Goal: Task Accomplishment & Management: Use online tool/utility

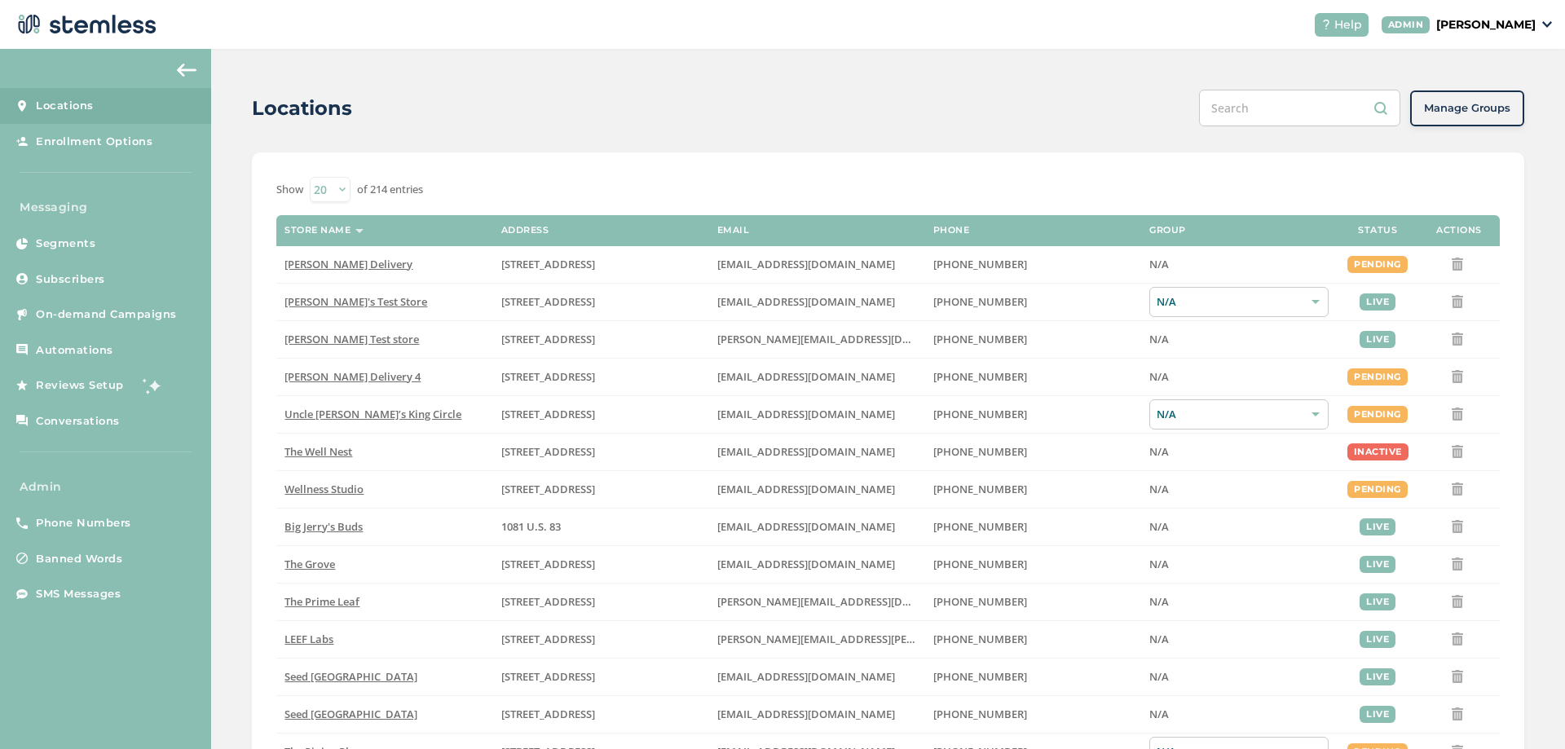
click at [1497, 25] on p "[PERSON_NAME]" at bounding box center [1486, 24] width 99 height 17
click at [1481, 115] on span "Impersonate" at bounding box center [1495, 117] width 80 height 16
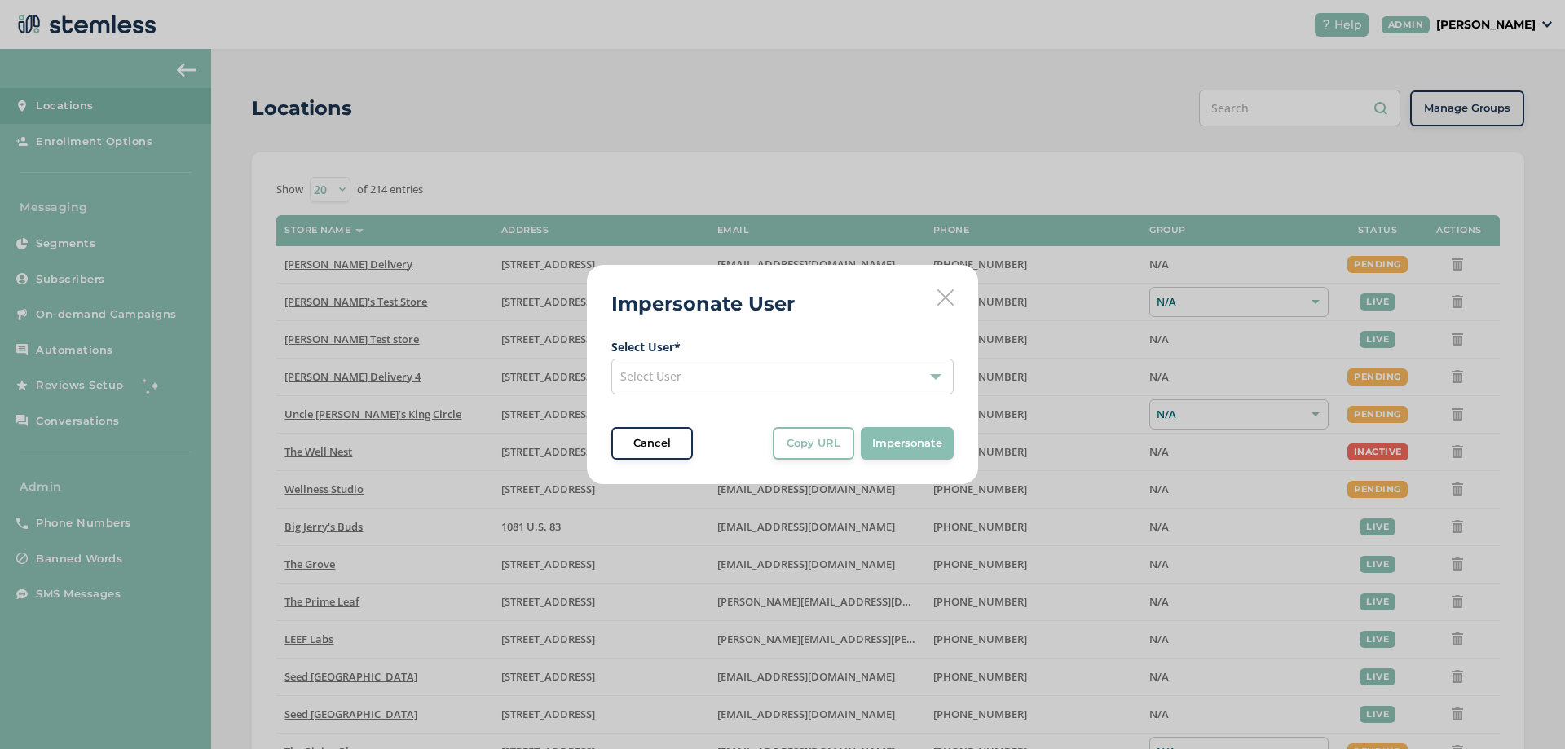
click at [709, 376] on div "Select User" at bounding box center [782, 377] width 342 height 36
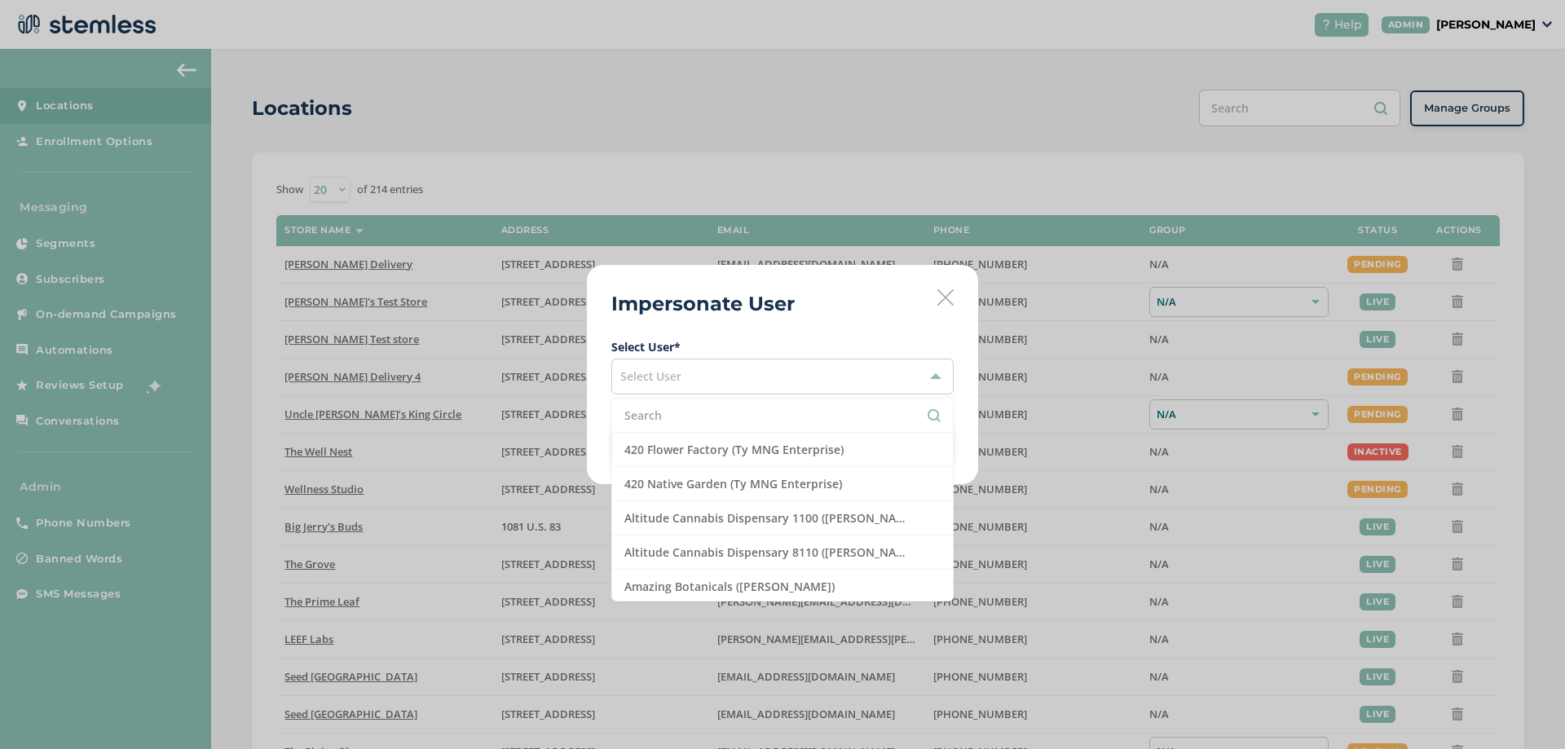
click at [673, 416] on input "text" at bounding box center [783, 415] width 316 height 17
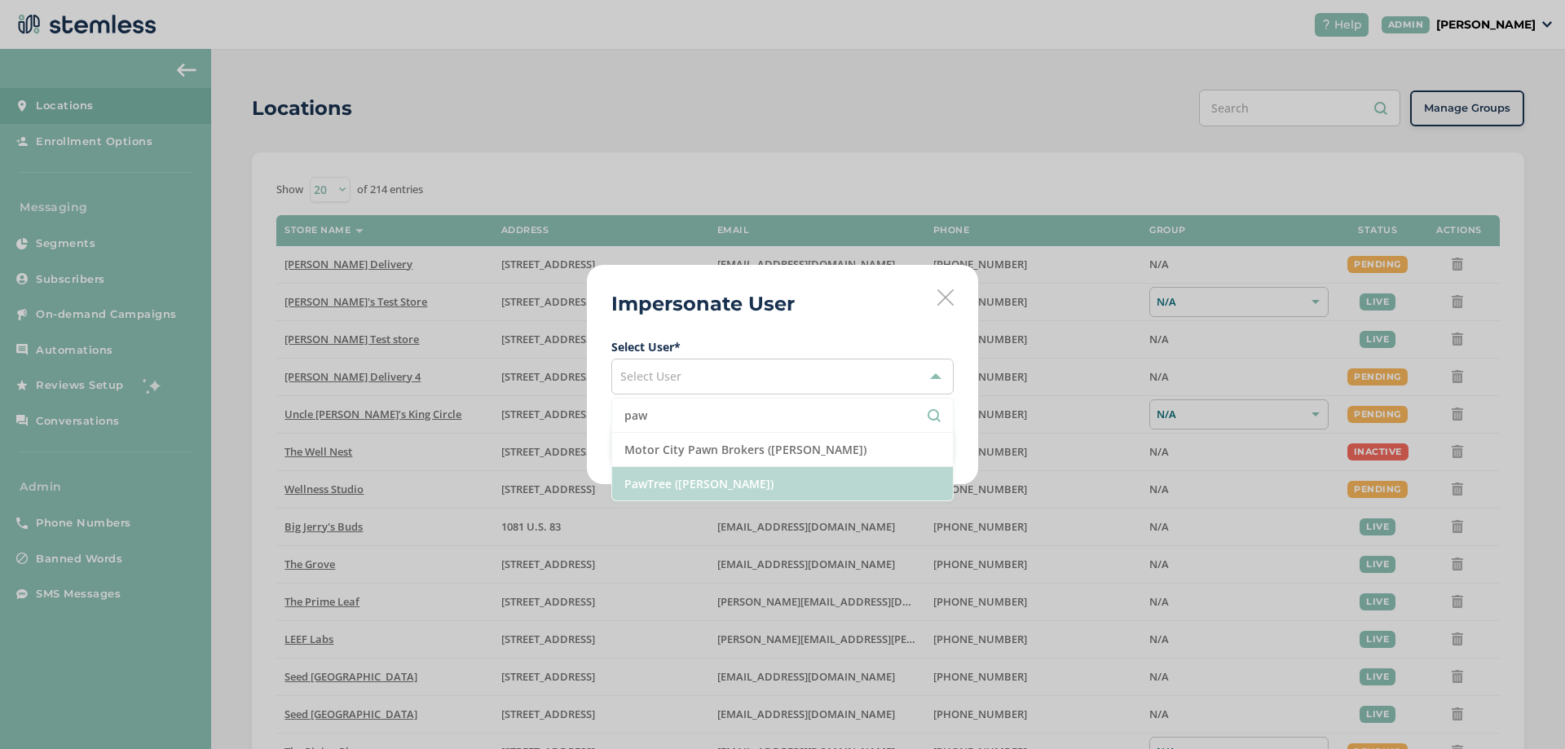
type input "paw"
click at [715, 481] on li "PawTree ([PERSON_NAME])" at bounding box center [782, 483] width 341 height 33
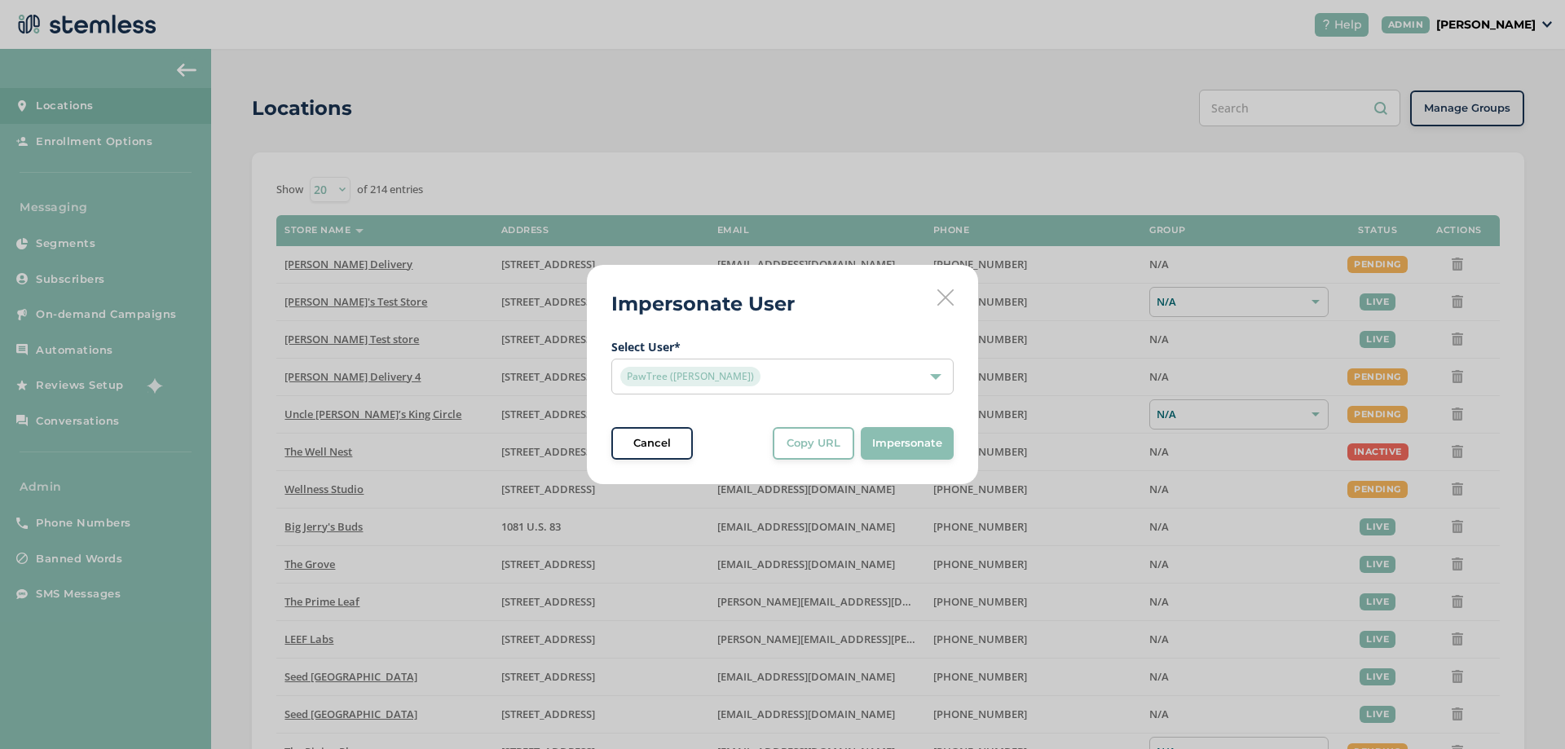
click at [801, 421] on span "Select User * PawTree ([PERSON_NAME]) Cancel Copy URL Copy URL to clipboard, th…" at bounding box center [782, 398] width 342 height 121
click at [837, 426] on span "Select User * PawTree ([PERSON_NAME]) Cancel Copy URL Copy URL to clipboard, th…" at bounding box center [782, 398] width 342 height 121
click at [834, 448] on span "Copy URL" at bounding box center [814, 443] width 54 height 16
click at [802, 373] on div "PawTree ([PERSON_NAME])" at bounding box center [774, 377] width 308 height 20
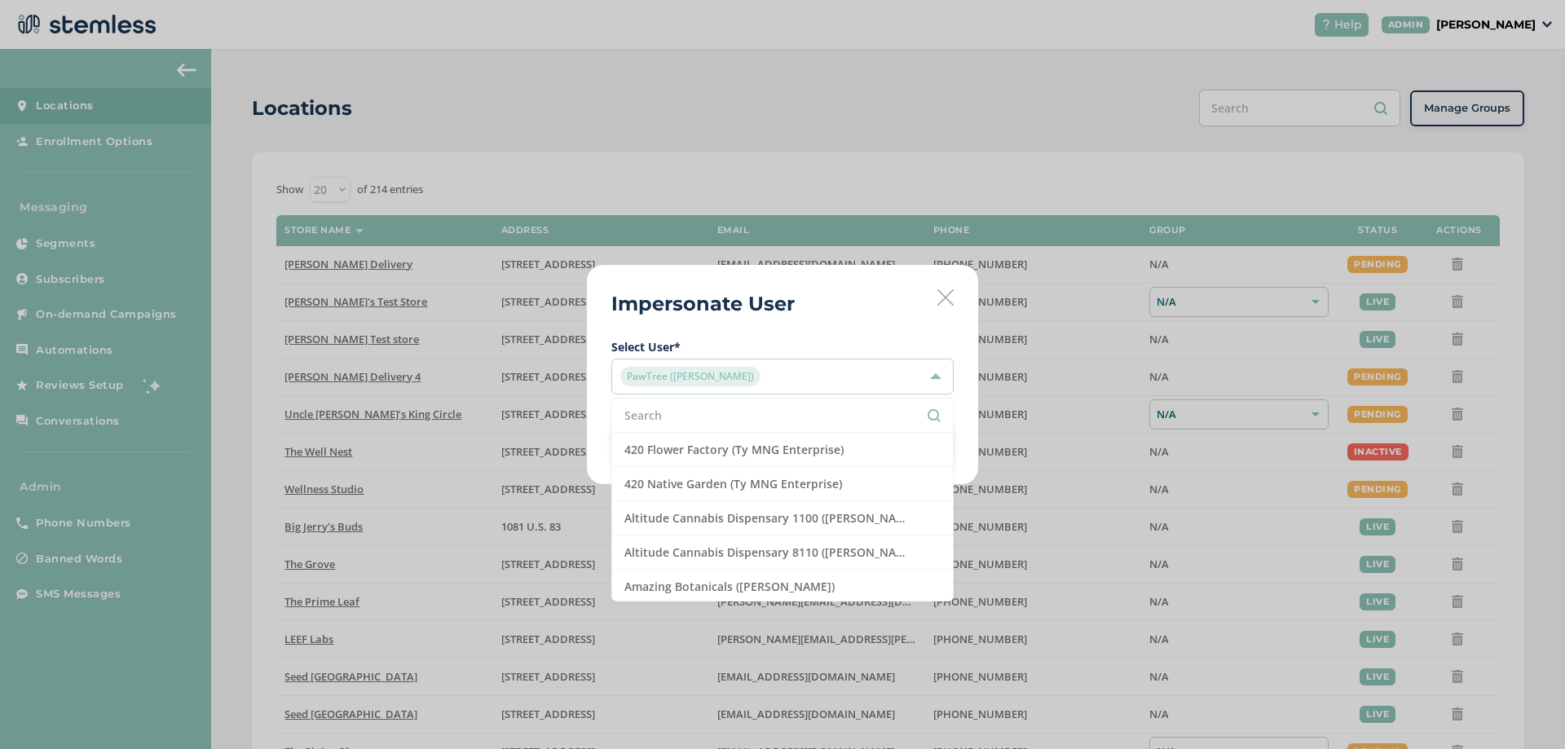
click at [697, 419] on input "text" at bounding box center [783, 415] width 316 height 17
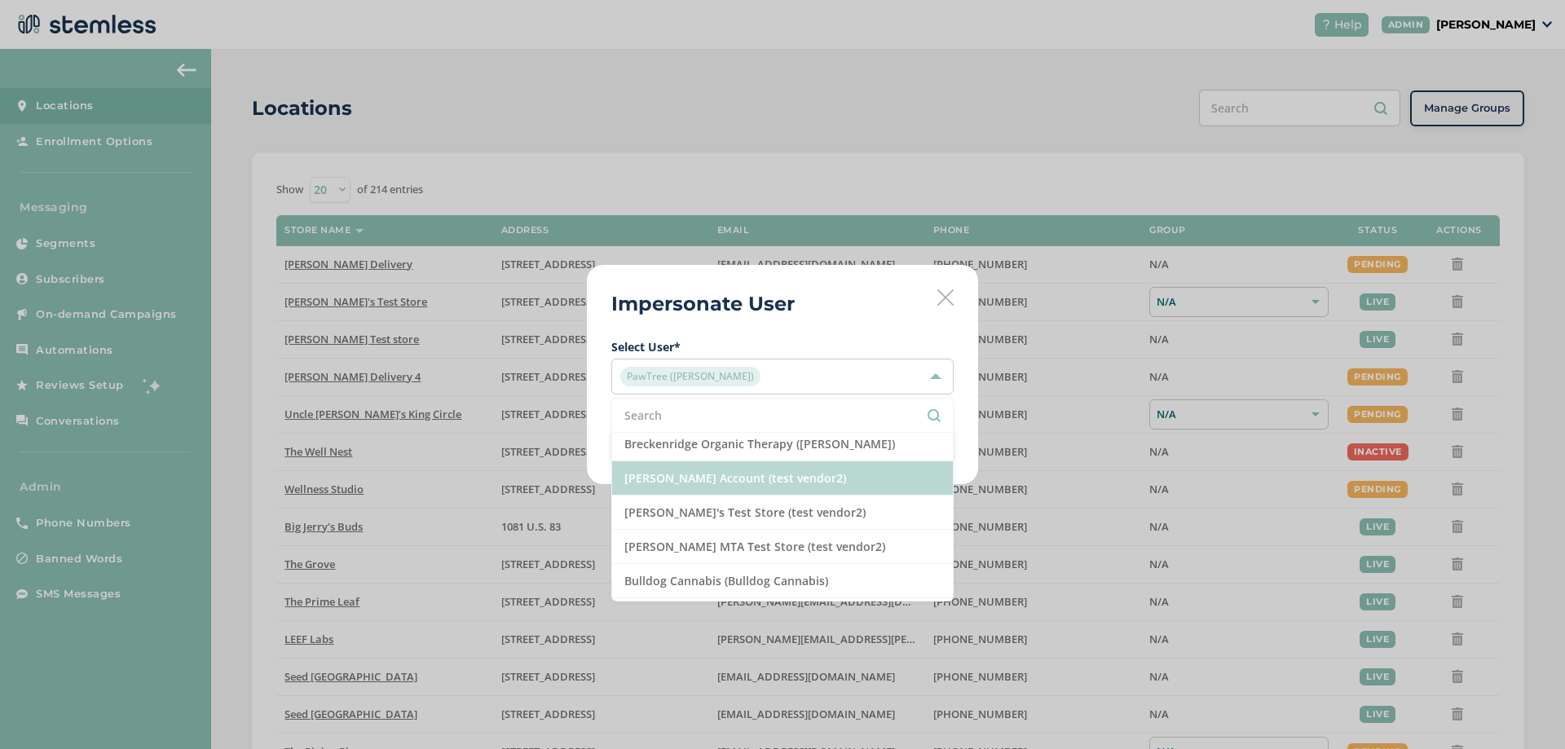
scroll to position [489, 0]
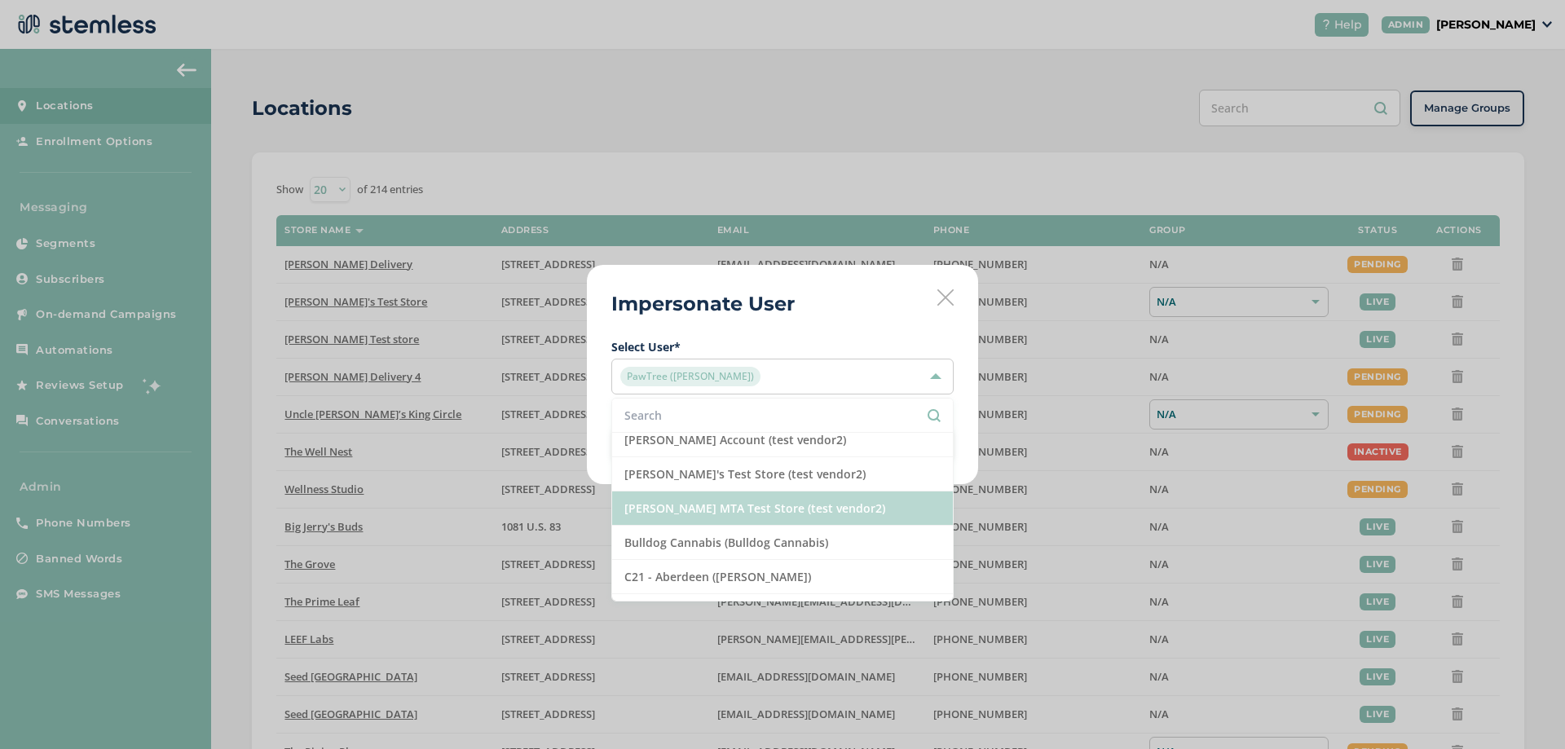
click at [709, 510] on li "[PERSON_NAME] MTA Test Store (test vendor2)" at bounding box center [782, 509] width 341 height 34
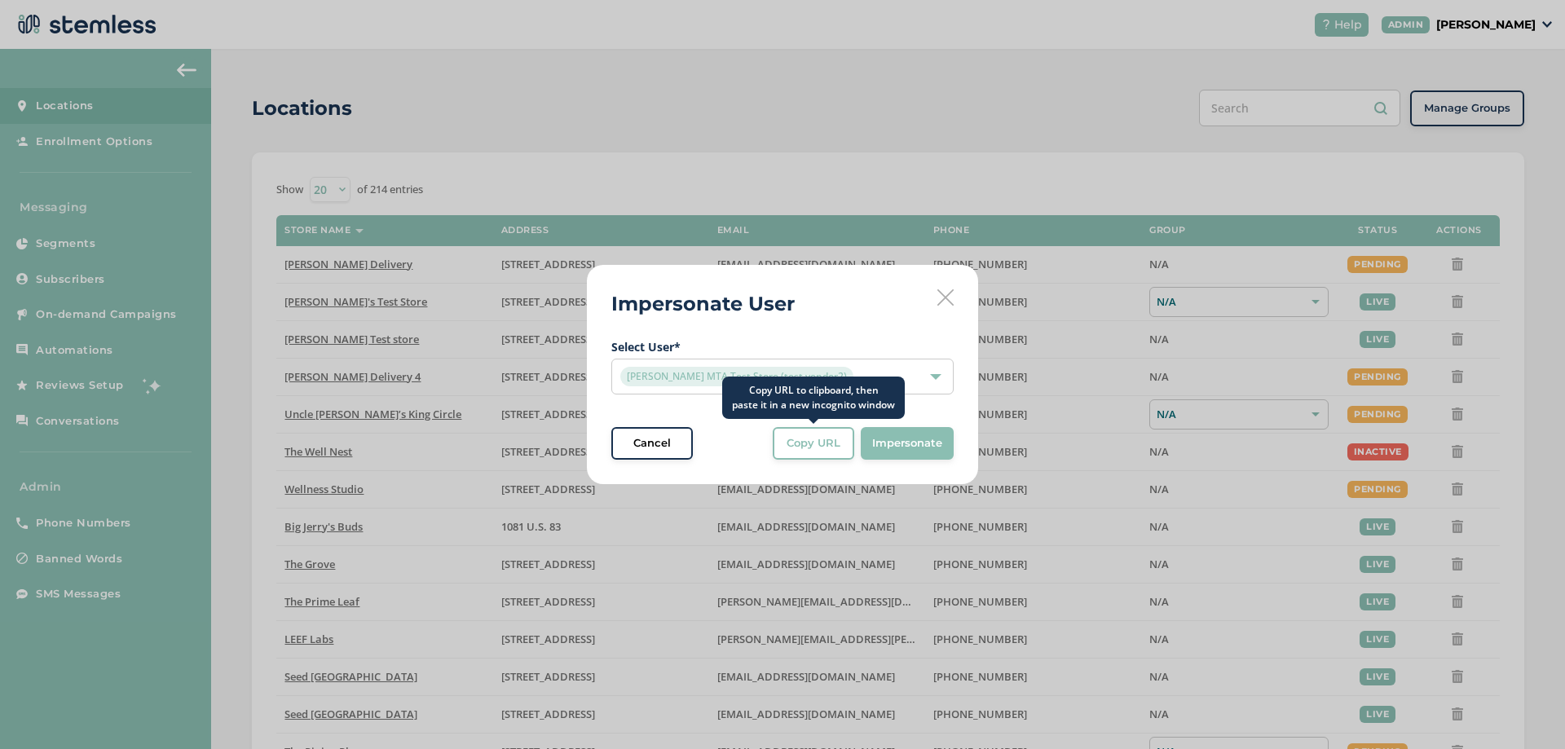
click at [824, 452] on button "Copy URL" at bounding box center [814, 443] width 82 height 33
